Goal: Check status: Check status

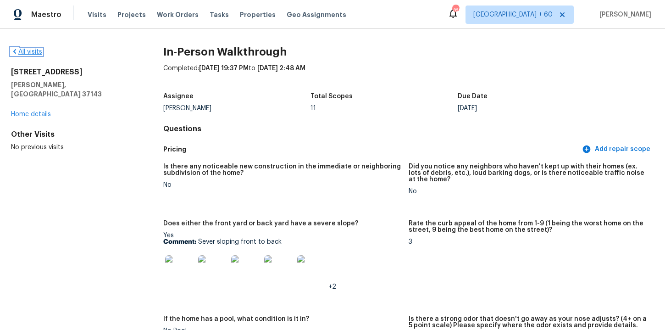
click at [29, 50] on link "All visits" at bounding box center [26, 52] width 31 height 6
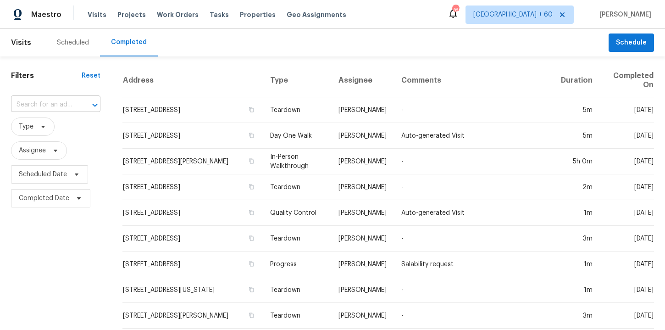
click at [55, 102] on input "text" at bounding box center [43, 105] width 64 height 14
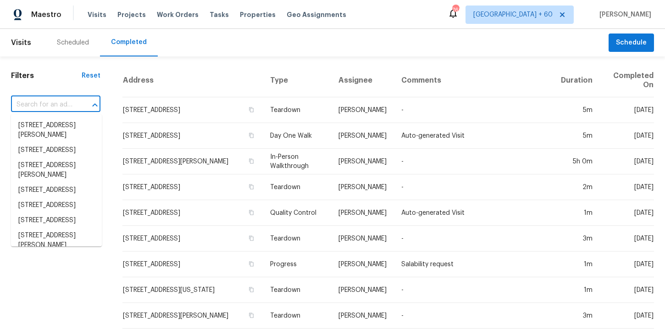
paste input "[STREET_ADDRESS][PERSON_NAME][PERSON_NAME]"
type input "[STREET_ADDRESS][PERSON_NAME][PERSON_NAME]"
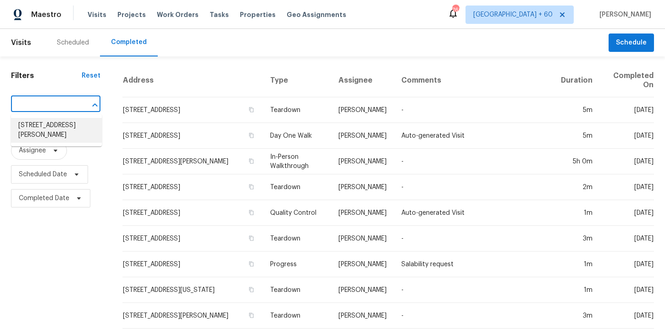
click at [66, 128] on li "[STREET_ADDRESS][PERSON_NAME]" at bounding box center [56, 130] width 91 height 25
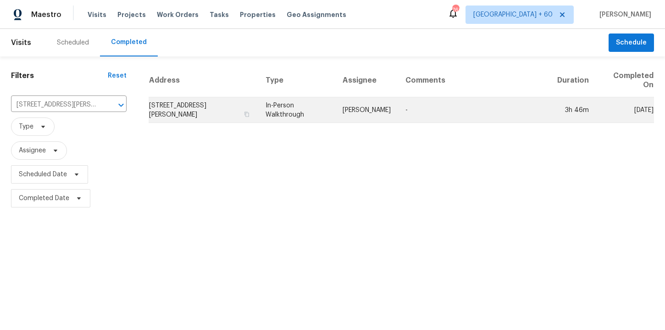
click at [310, 114] on td "In-Person Walkthrough" at bounding box center [296, 110] width 77 height 26
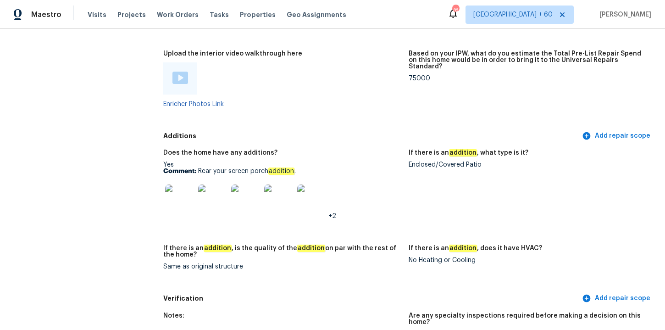
scroll to position [1825, 0]
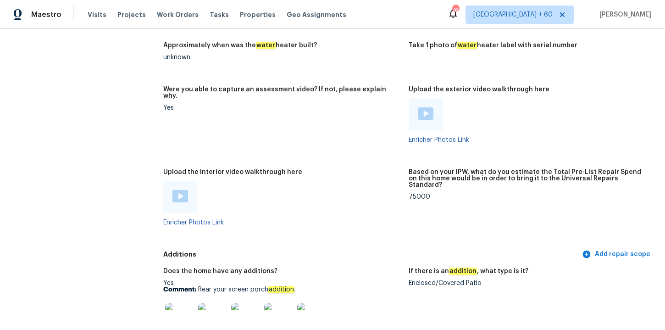
click at [184, 190] on img at bounding box center [181, 196] width 16 height 12
click at [185, 191] on img at bounding box center [181, 196] width 16 height 12
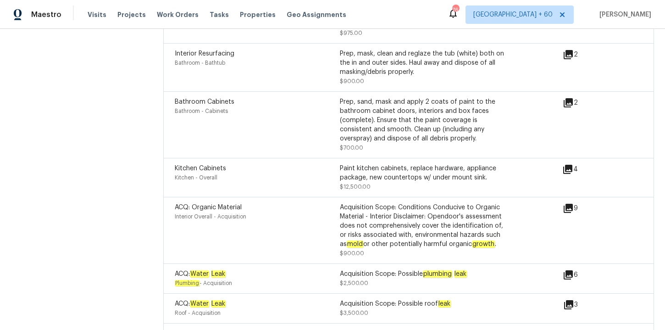
scroll to position [2886, 0]
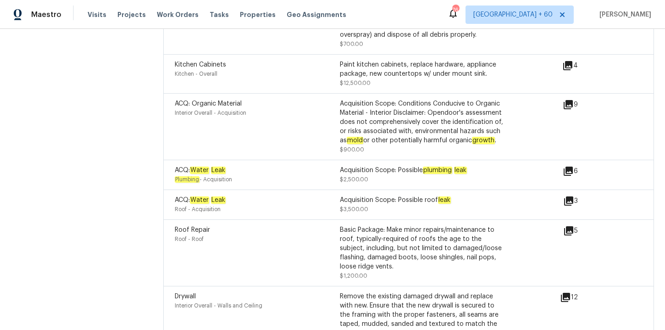
click at [395, 101] on div "Acquisition Scope: Conditions Conducive to Organic Material - Interior Disclaim…" at bounding box center [422, 122] width 165 height 46
click at [572, 99] on icon at bounding box center [568, 104] width 11 height 11
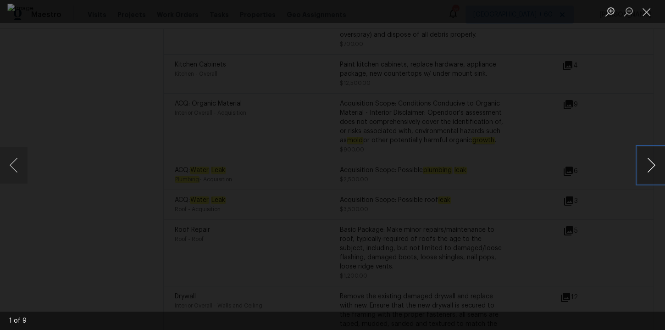
click at [651, 173] on button "Next image" at bounding box center [652, 165] width 28 height 37
click at [653, 163] on button "Next image" at bounding box center [652, 165] width 28 height 37
click at [645, 168] on button "Next image" at bounding box center [652, 165] width 28 height 37
click at [648, 173] on button "Next image" at bounding box center [652, 165] width 28 height 37
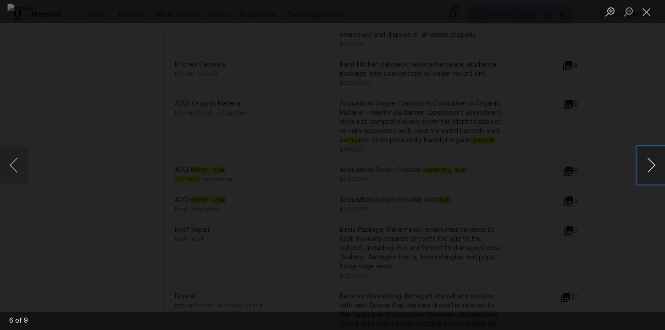
click at [648, 173] on button "Next image" at bounding box center [652, 165] width 28 height 37
click at [648, 167] on button "Next image" at bounding box center [652, 165] width 28 height 37
click at [654, 165] on button "Next image" at bounding box center [652, 165] width 28 height 37
click at [617, 105] on div "Lightbox" at bounding box center [332, 165] width 665 height 330
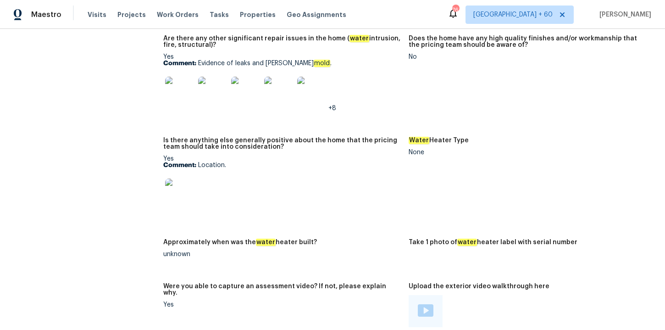
scroll to position [1547, 0]
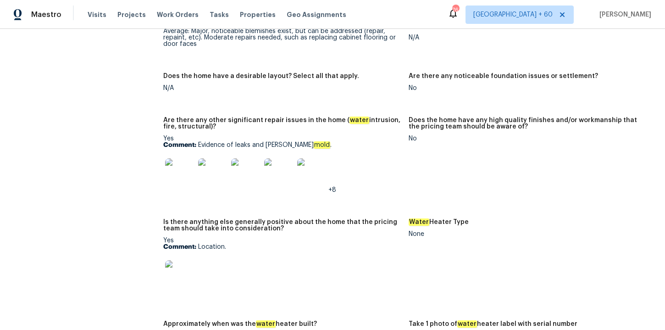
click at [340, 145] on div "Yes Comment: Evidence of leaks and black mold . +8" at bounding box center [282, 164] width 238 height 58
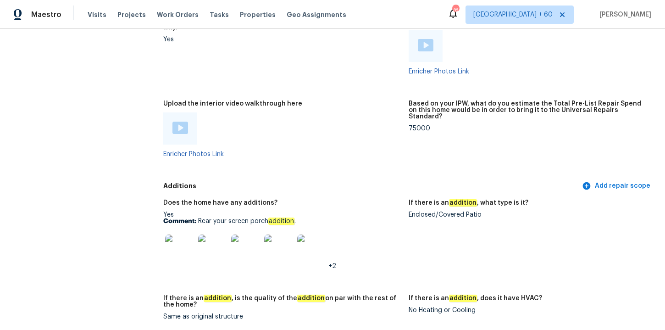
click at [179, 244] on img at bounding box center [179, 248] width 29 height 29
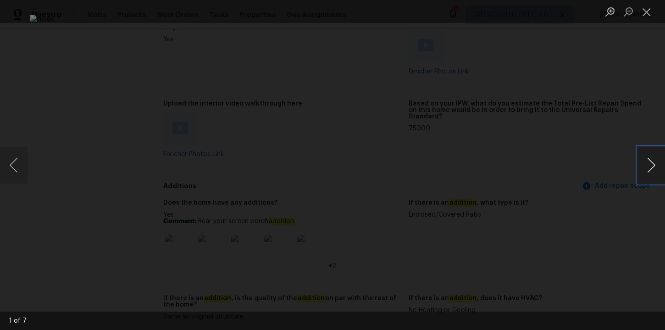
click at [651, 167] on button "Next image" at bounding box center [652, 165] width 28 height 37
click at [653, 172] on button "Next image" at bounding box center [652, 165] width 28 height 37
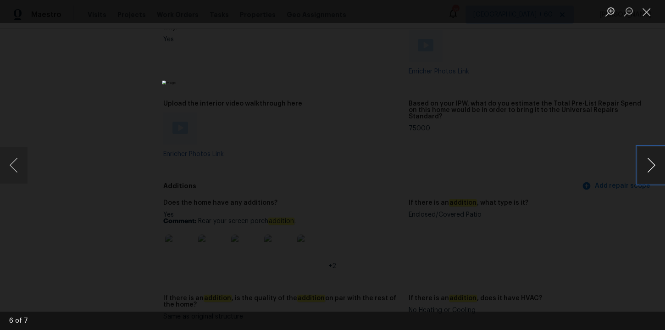
click at [653, 172] on button "Next image" at bounding box center [652, 165] width 28 height 37
click at [650, 175] on button "Next image" at bounding box center [652, 165] width 28 height 37
click at [597, 210] on div "Lightbox" at bounding box center [332, 165] width 665 height 330
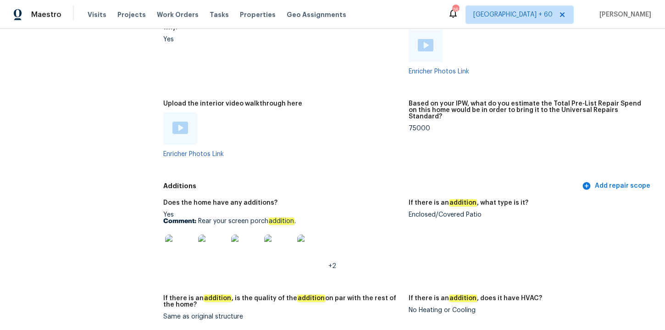
click at [441, 212] on div "Enclosed/Covered Patio" at bounding box center [528, 215] width 238 height 6
copy div "Enclosed/Covered Patio"
click at [339, 100] on div "Upload the interior video walkthrough here" at bounding box center [282, 106] width 238 height 12
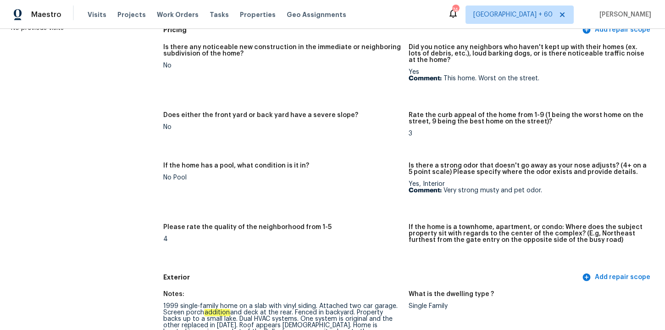
scroll to position [0, 0]
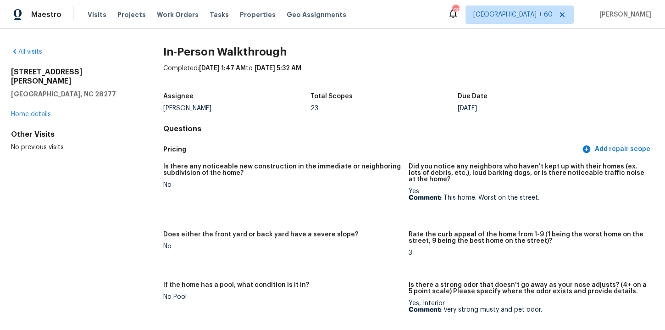
click at [39, 48] on div "All visits" at bounding box center [72, 51] width 123 height 9
click at [35, 50] on link "All visits" at bounding box center [26, 52] width 31 height 6
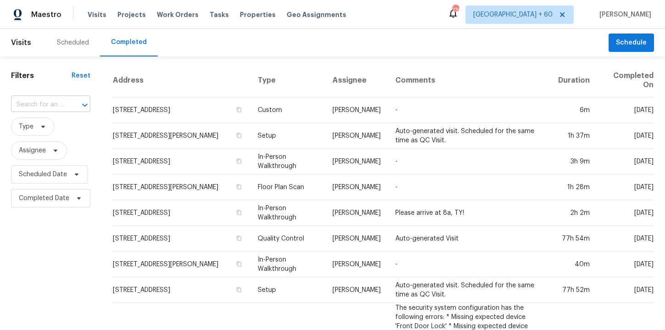
click at [65, 103] on div "​" at bounding box center [50, 105] width 79 height 14
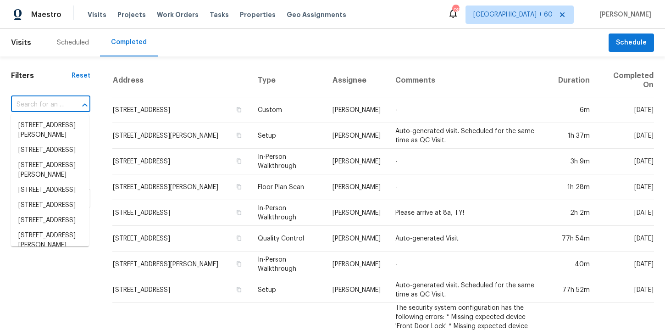
paste input "[STREET_ADDRESS][PERSON_NAME]"
type input "[STREET_ADDRESS][PERSON_NAME]"
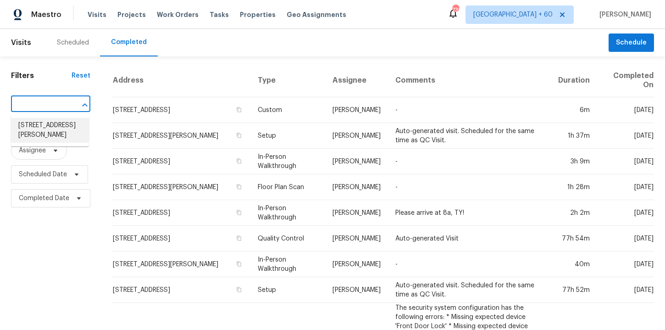
click at [66, 128] on li "[STREET_ADDRESS][PERSON_NAME]" at bounding box center [50, 130] width 78 height 25
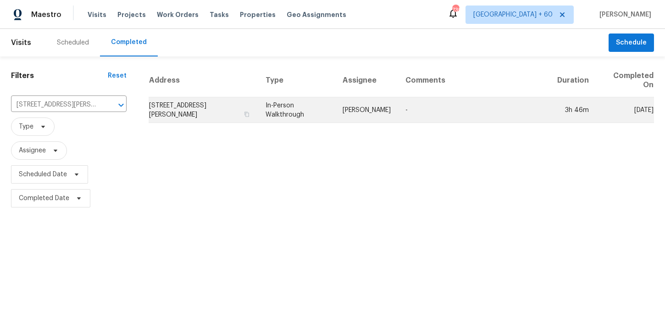
click at [301, 101] on td "In-Person Walkthrough" at bounding box center [296, 110] width 77 height 26
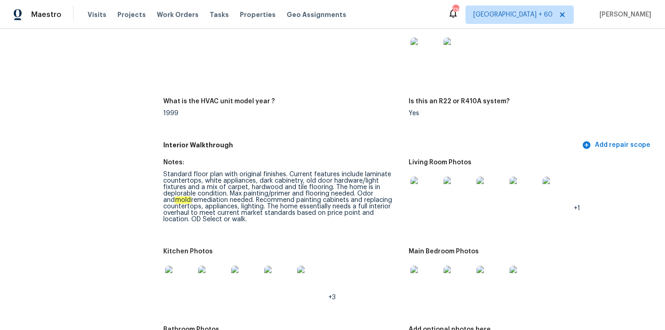
scroll to position [1065, 0]
